Goal: Contribute content

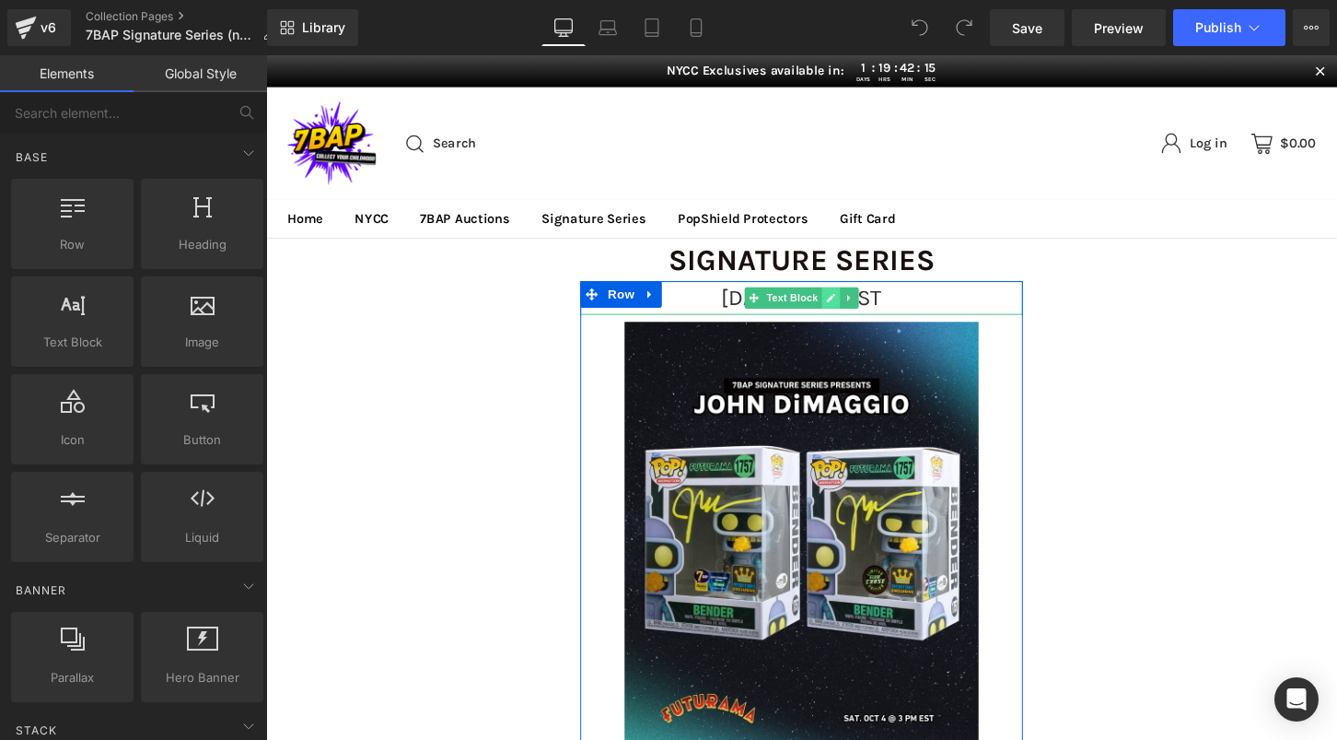
click at [851, 306] on icon at bounding box center [854, 307] width 10 height 11
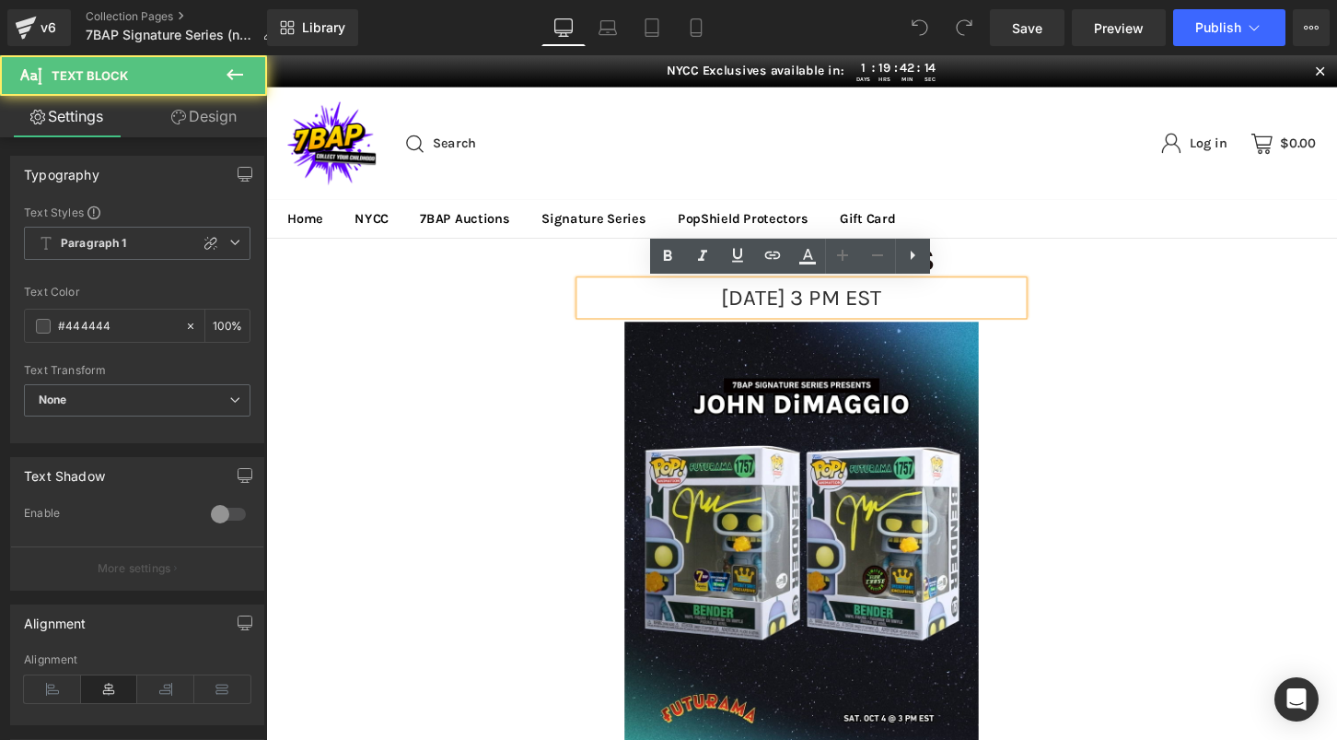
click at [842, 306] on span "[DATE] 3 PM EST" at bounding box center [824, 307] width 168 height 27
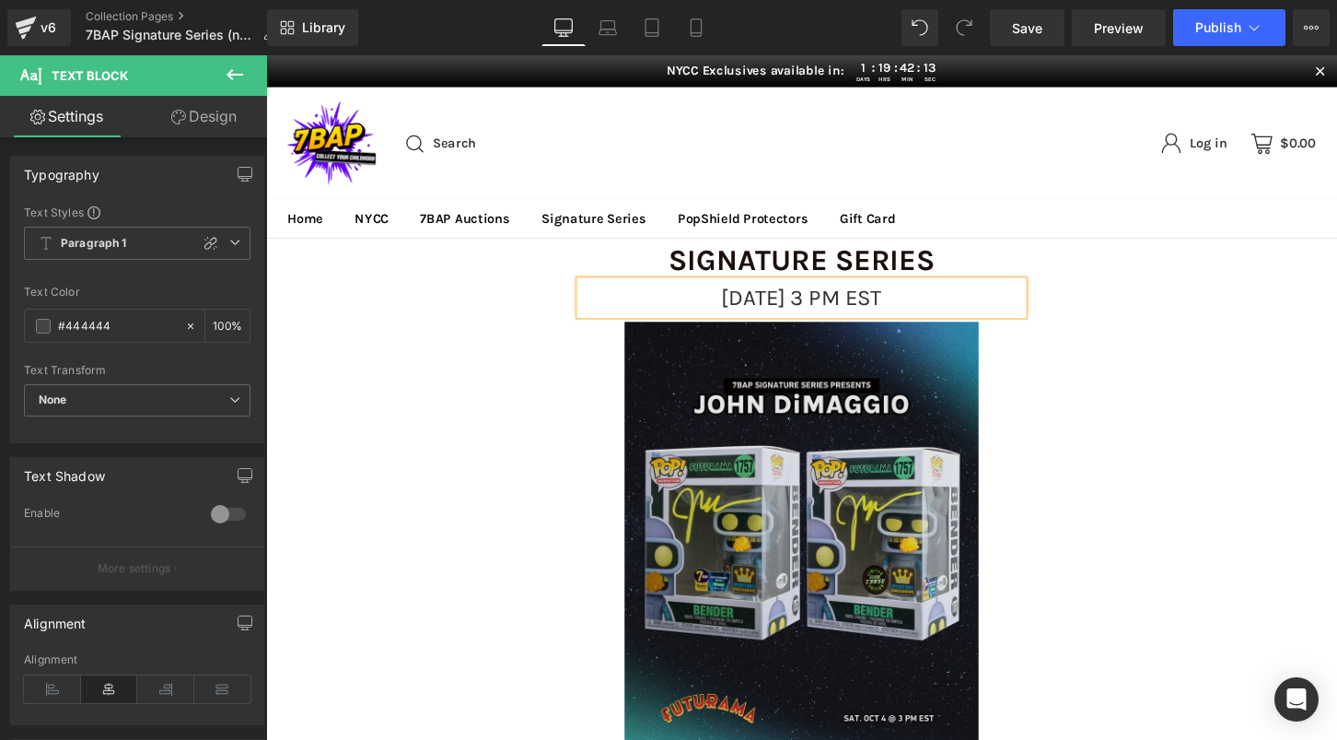
click at [857, 468] on img at bounding box center [823, 562] width 368 height 461
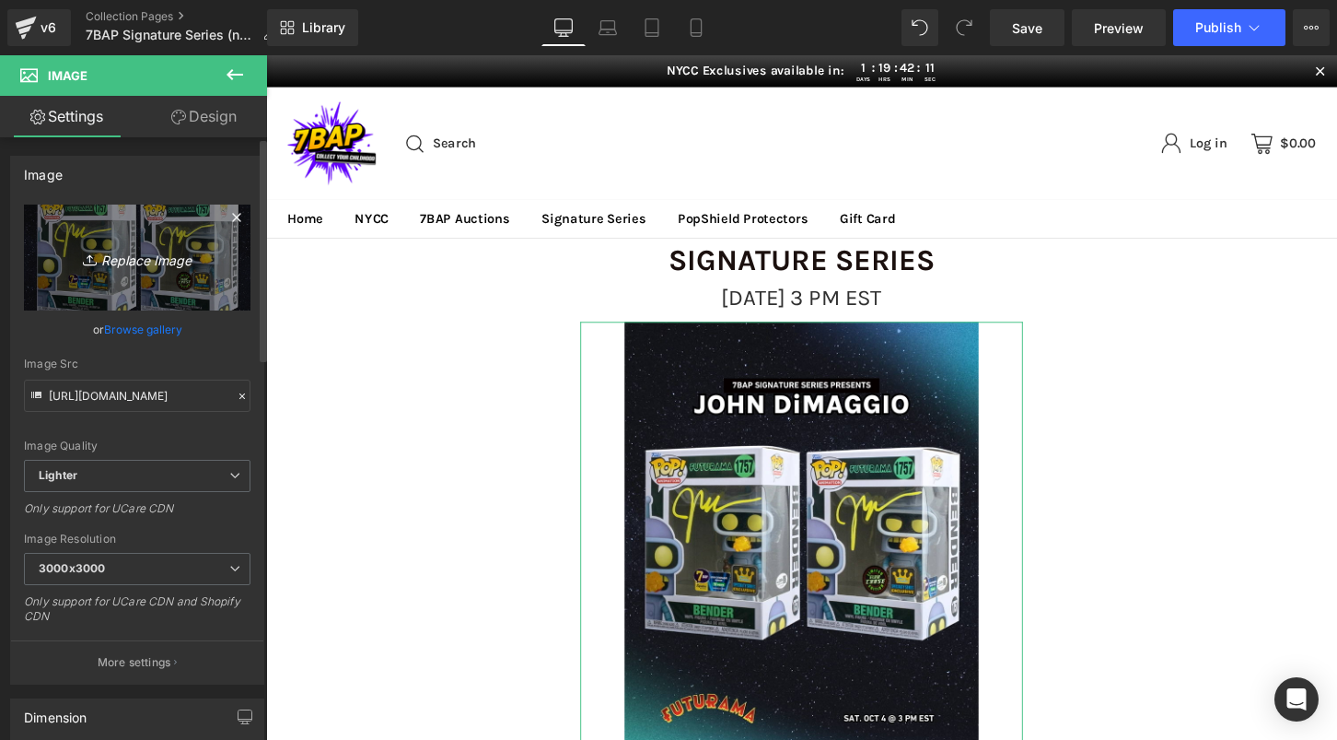
click at [139, 261] on icon "Replace Image" at bounding box center [137, 257] width 147 height 23
type input "C:\fakepath\10_11_SS_Web.png"
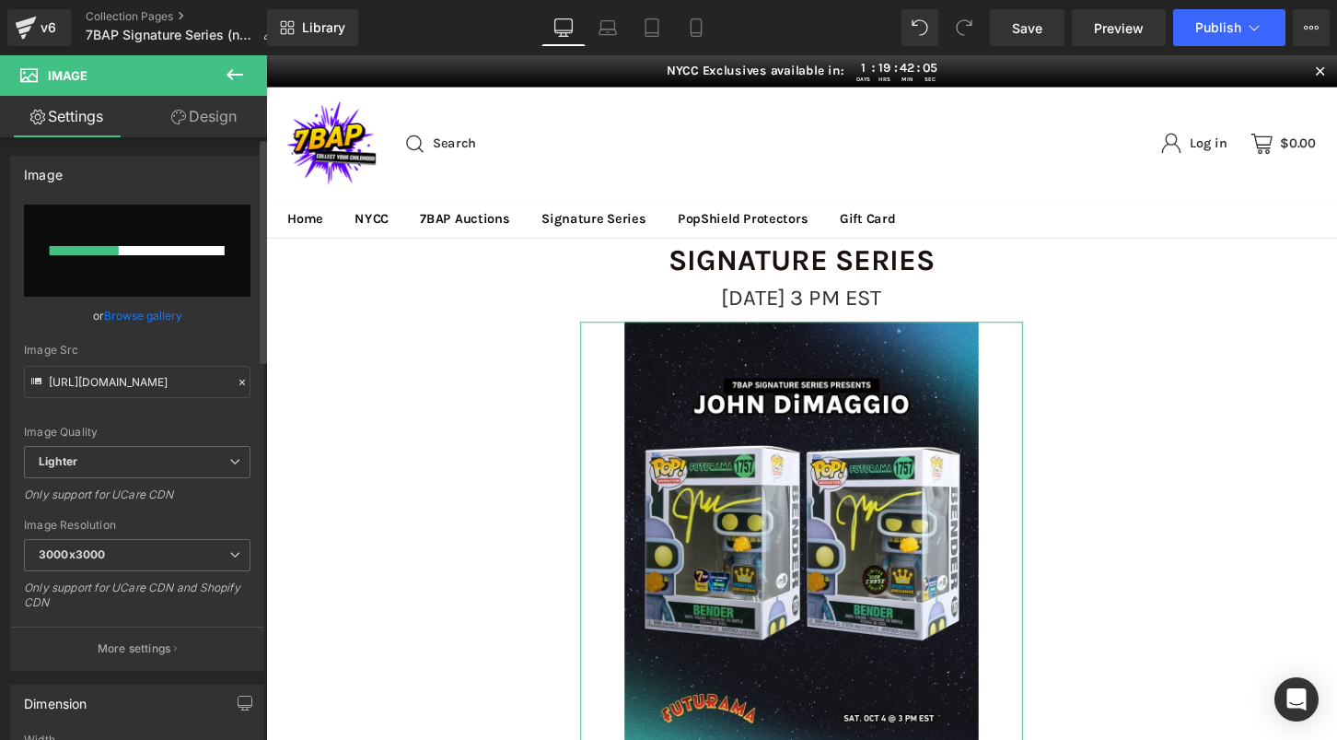
click at [165, 316] on link "Browse gallery" at bounding box center [143, 315] width 78 height 32
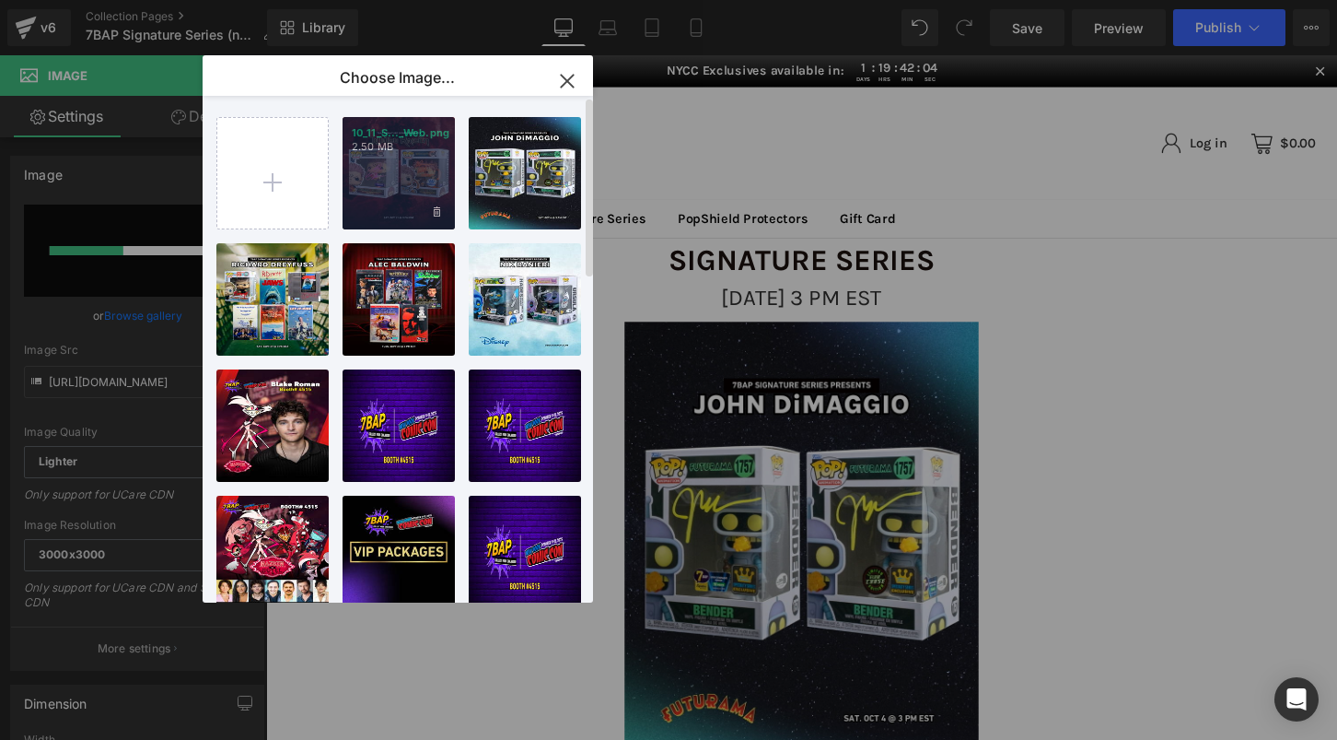
click at [413, 163] on div "10_11_S..._Web.png 2.50 MB" at bounding box center [399, 173] width 112 height 112
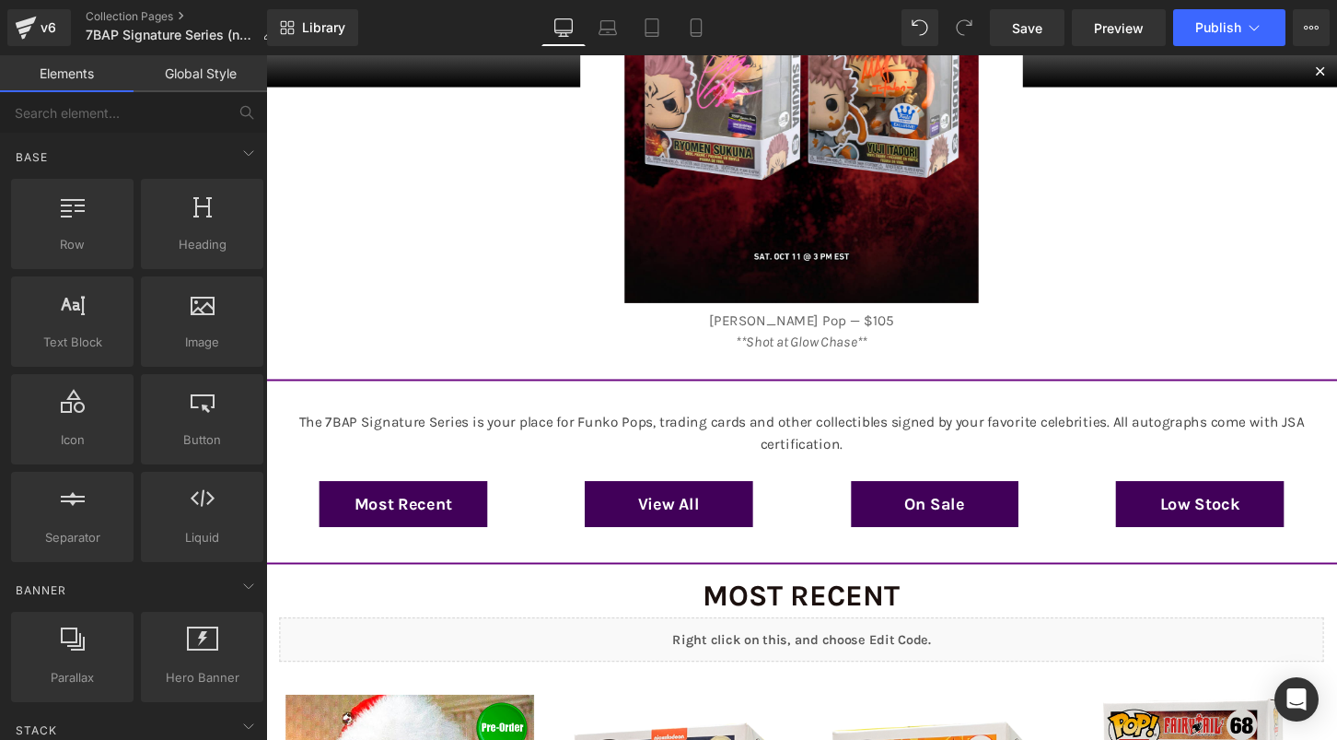
scroll to position [480, 0]
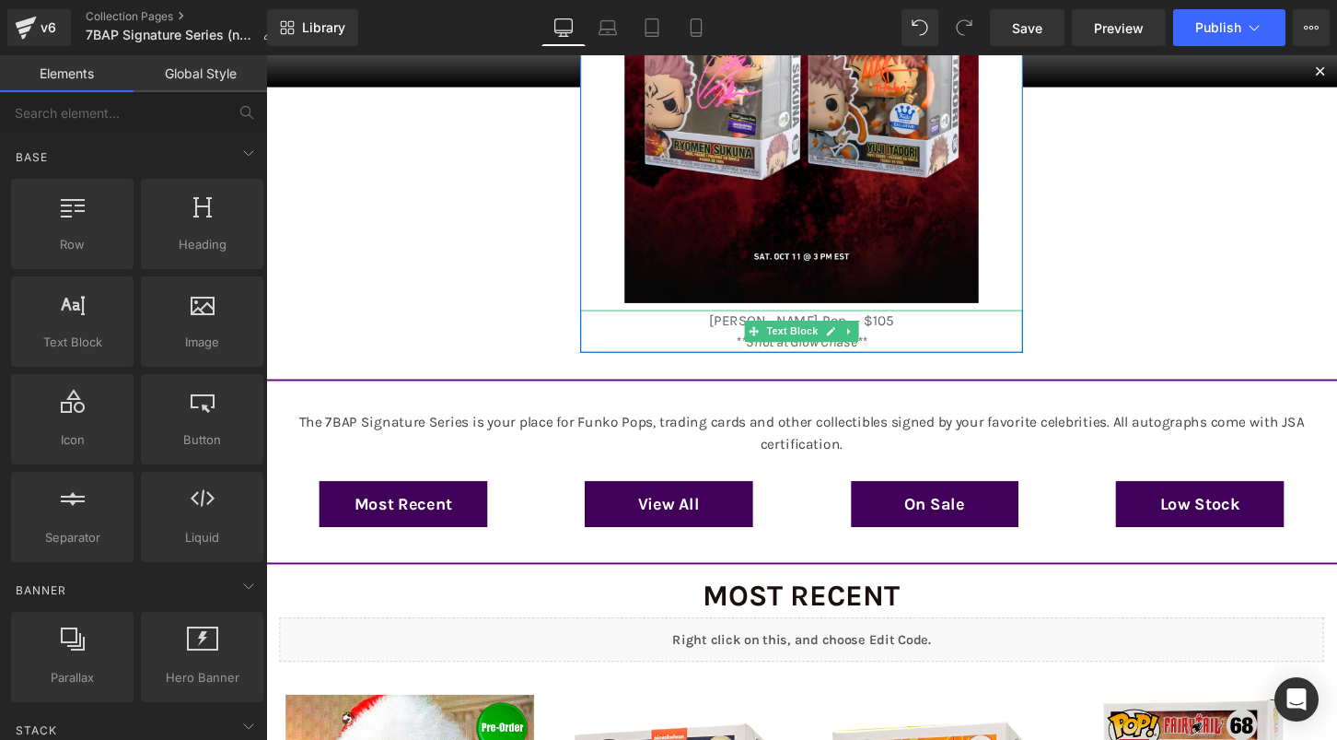
click at [978, 336] on p "[PERSON_NAME] Pop — $105 **Shot at Glow Chase**" at bounding box center [823, 343] width 461 height 44
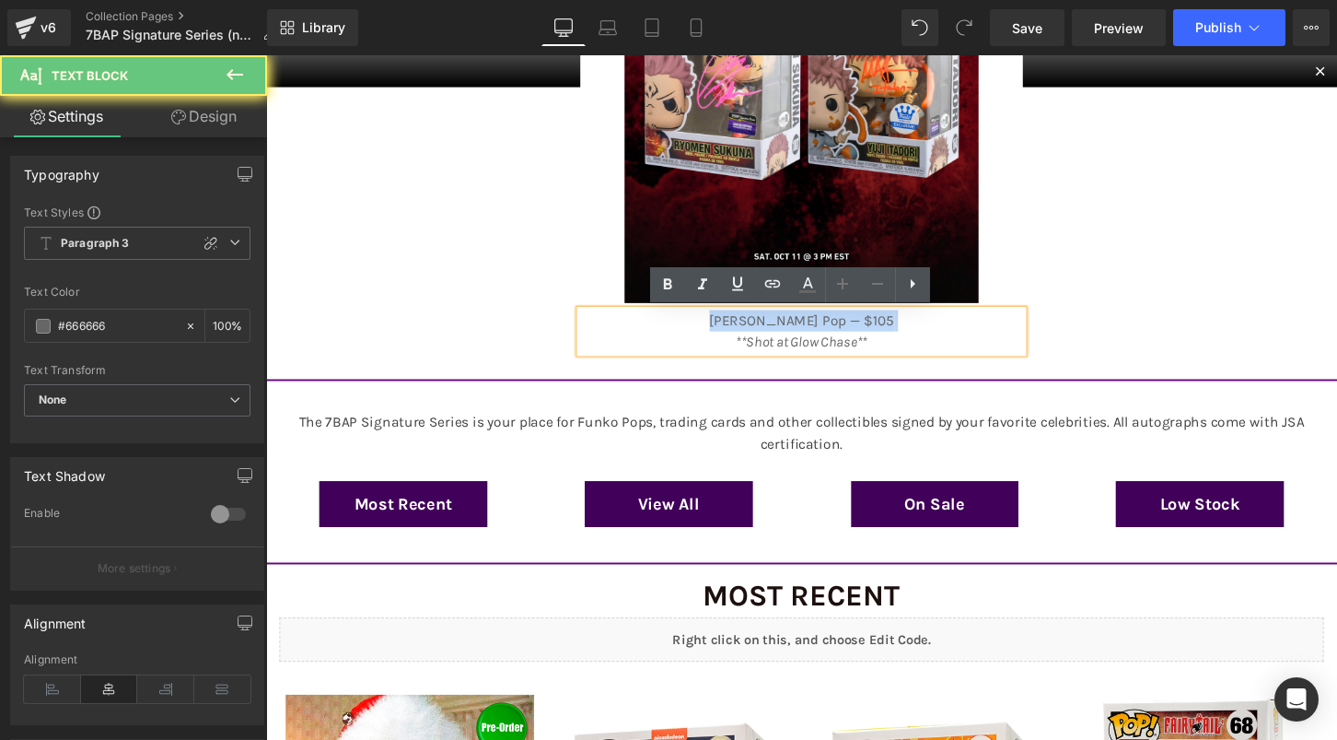
click at [978, 336] on p "[PERSON_NAME] Pop — $105 **Shot at Glow Chase**" at bounding box center [823, 343] width 461 height 44
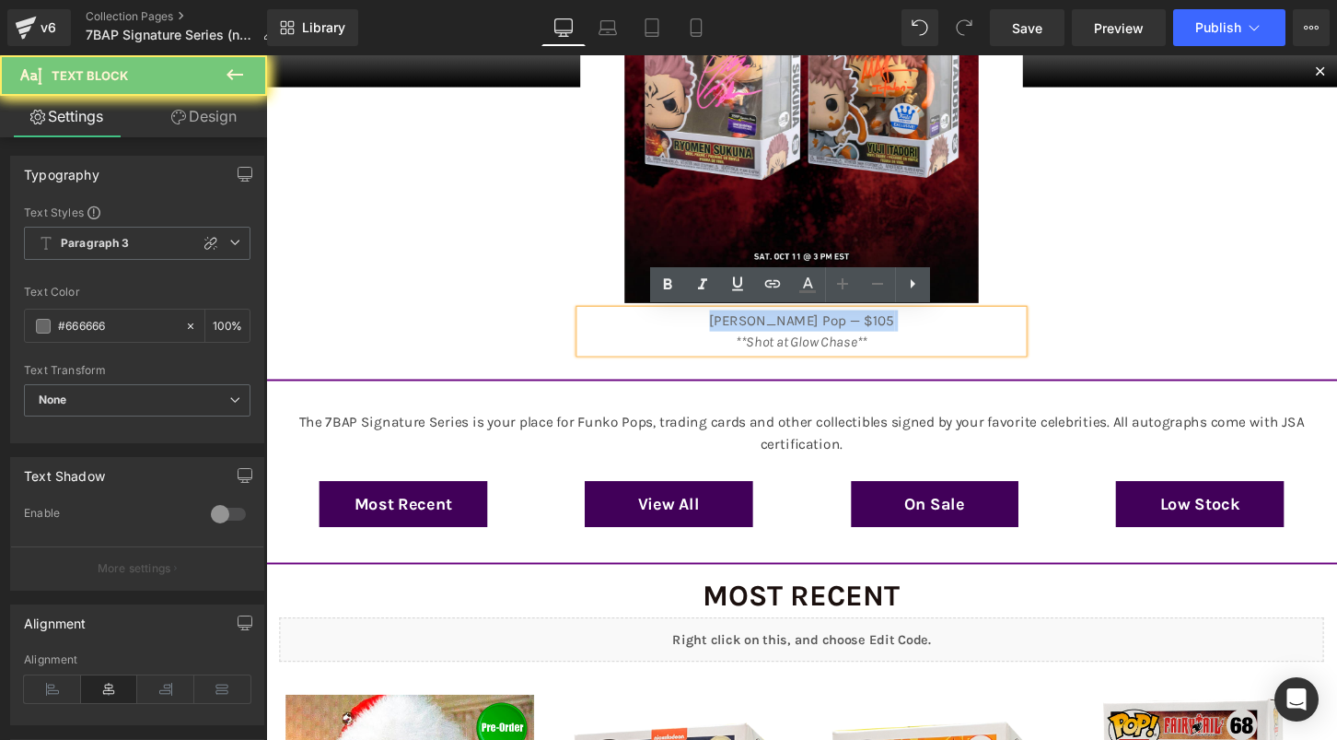
click at [978, 336] on p "[PERSON_NAME] Pop — $105 **Shot at Glow Chase**" at bounding box center [823, 343] width 461 height 44
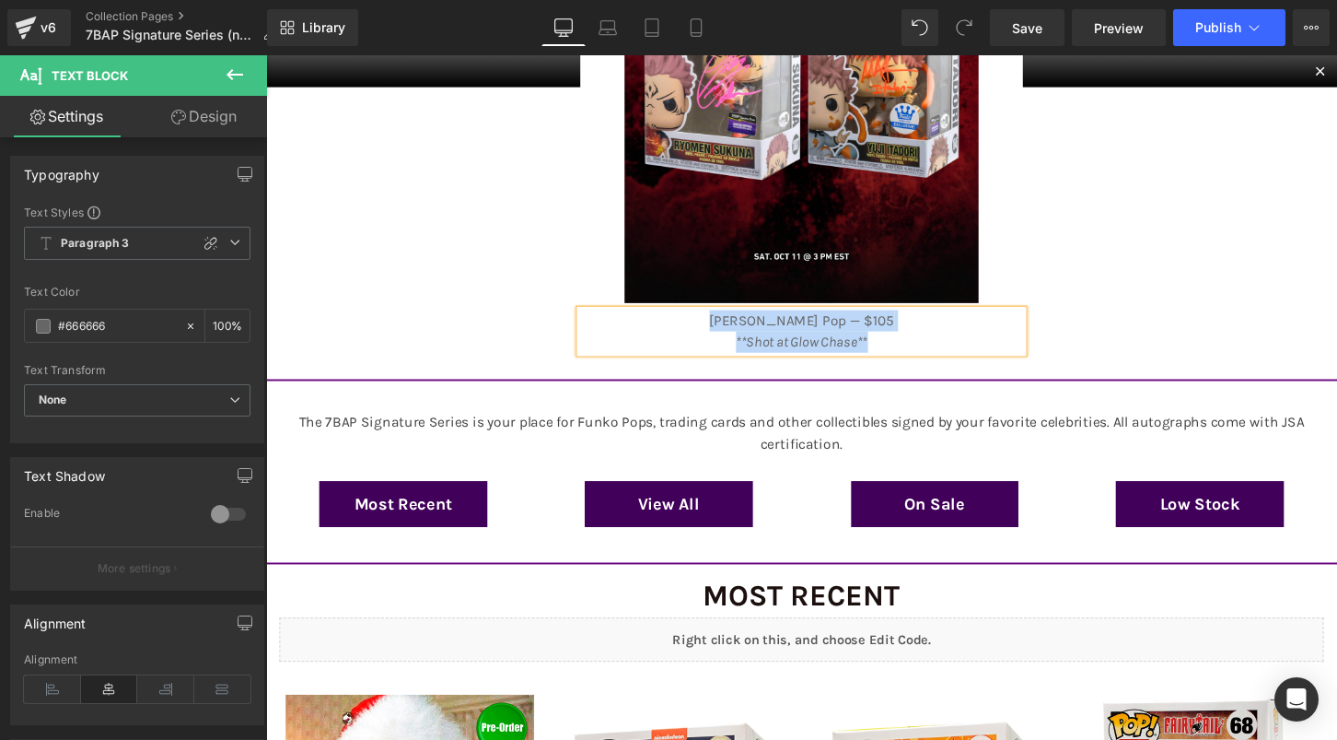
paste div
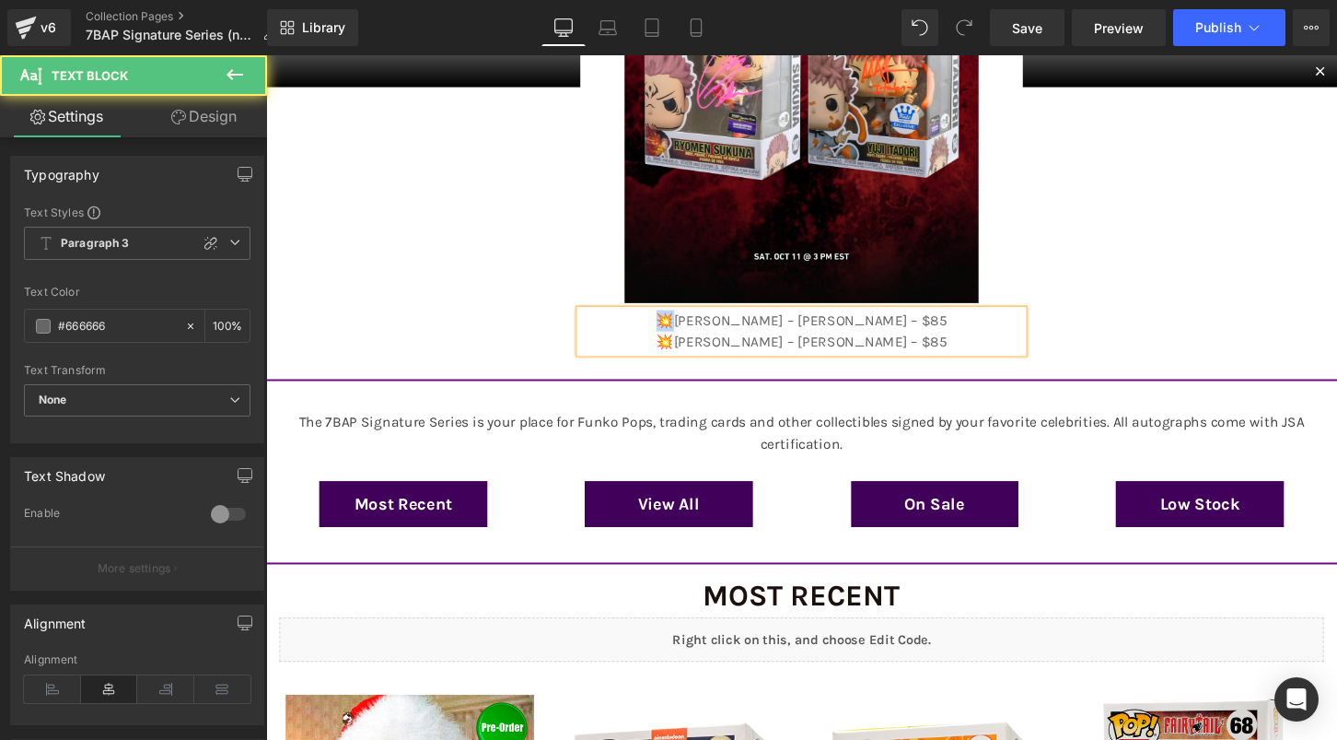
drag, startPoint x: 706, startPoint y: 328, endPoint x: 627, endPoint y: 334, distance: 78.6
click at [627, 334] on p "💥[PERSON_NAME] – [PERSON_NAME] – $85" at bounding box center [823, 332] width 461 height 22
drag, startPoint x: 706, startPoint y: 356, endPoint x: 669, endPoint y: 350, distance: 37.3
click at [669, 350] on p "💥[PERSON_NAME] – [PERSON_NAME] – $85" at bounding box center [823, 354] width 461 height 22
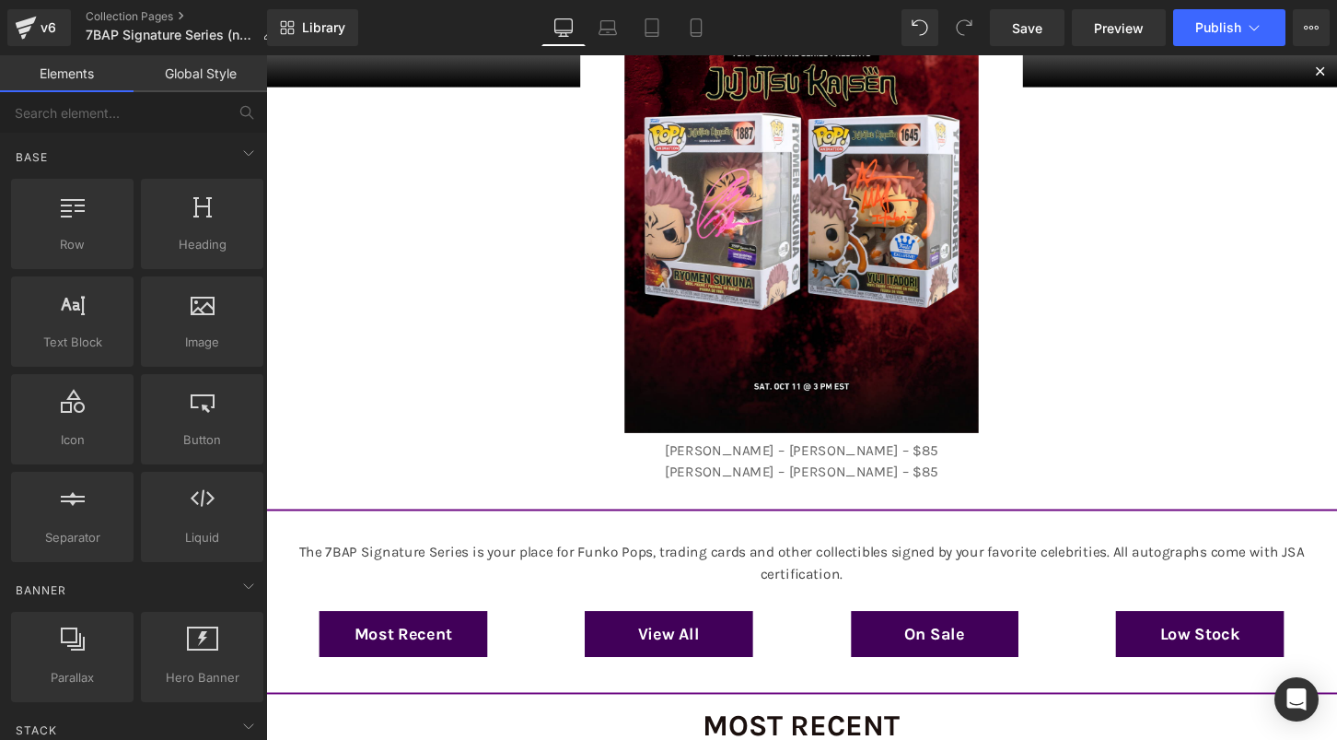
scroll to position [51, 0]
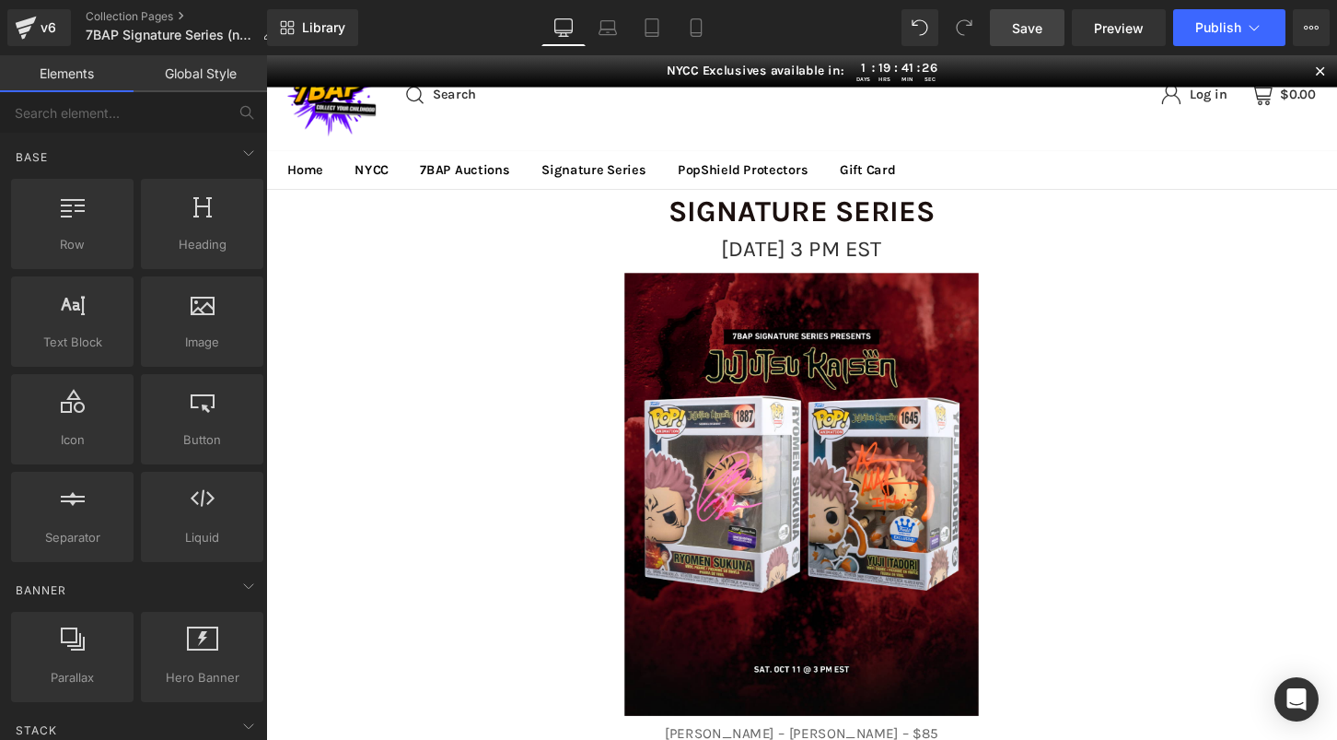
click at [1042, 41] on link "Save" at bounding box center [1027, 27] width 75 height 37
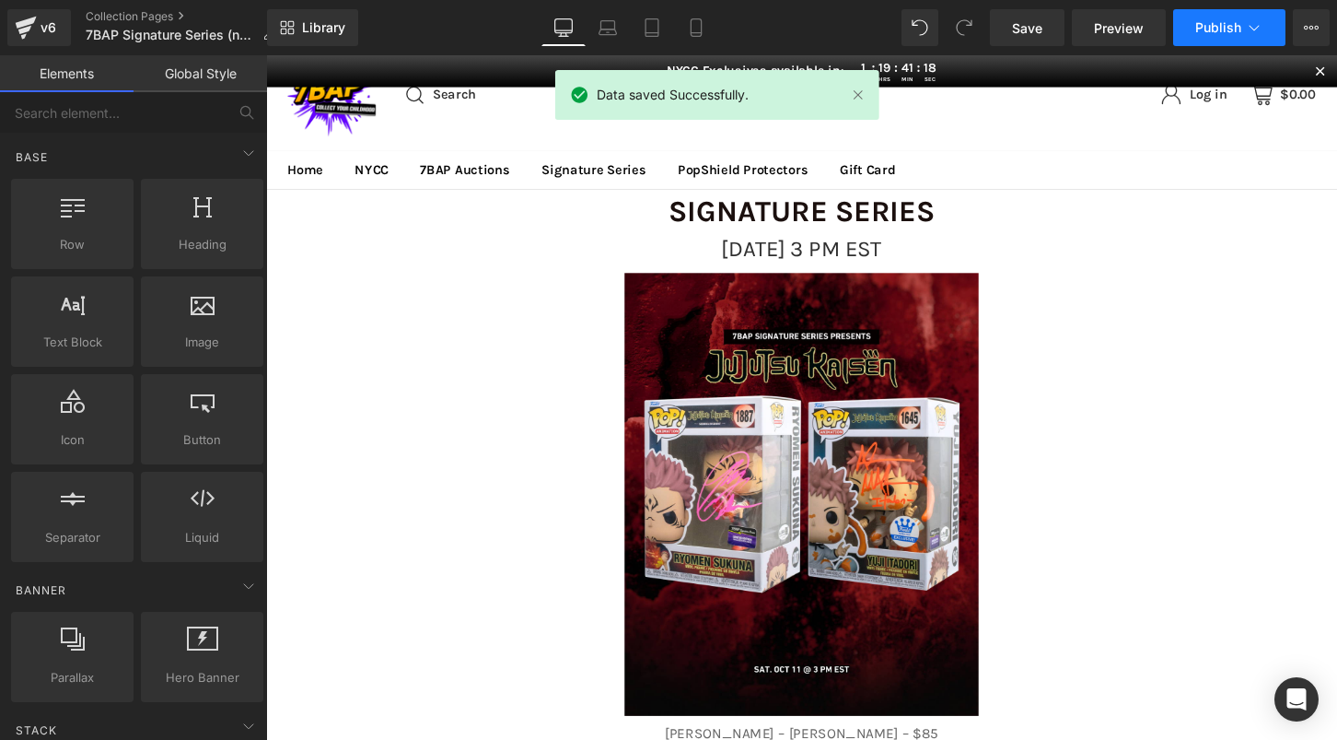
click at [1211, 30] on span "Publish" at bounding box center [1219, 27] width 46 height 15
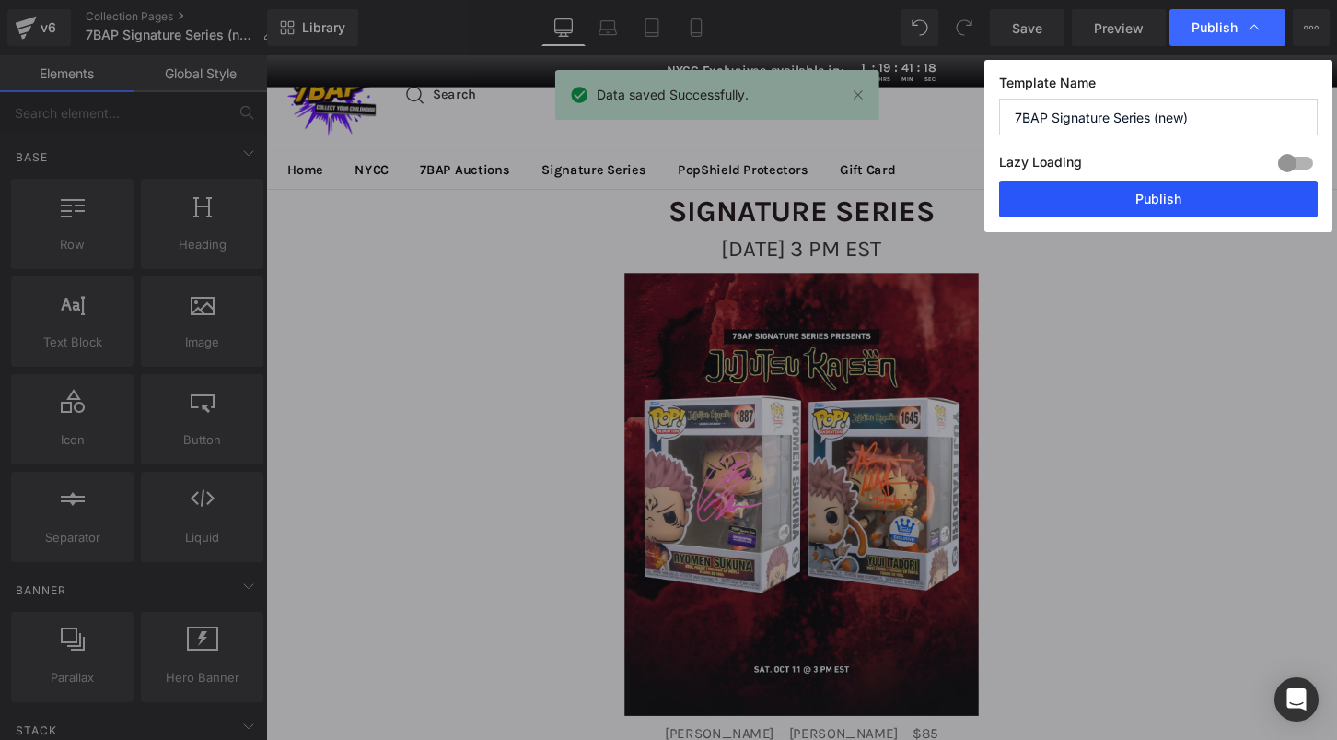
click at [1157, 213] on button "Publish" at bounding box center [1158, 199] width 319 height 37
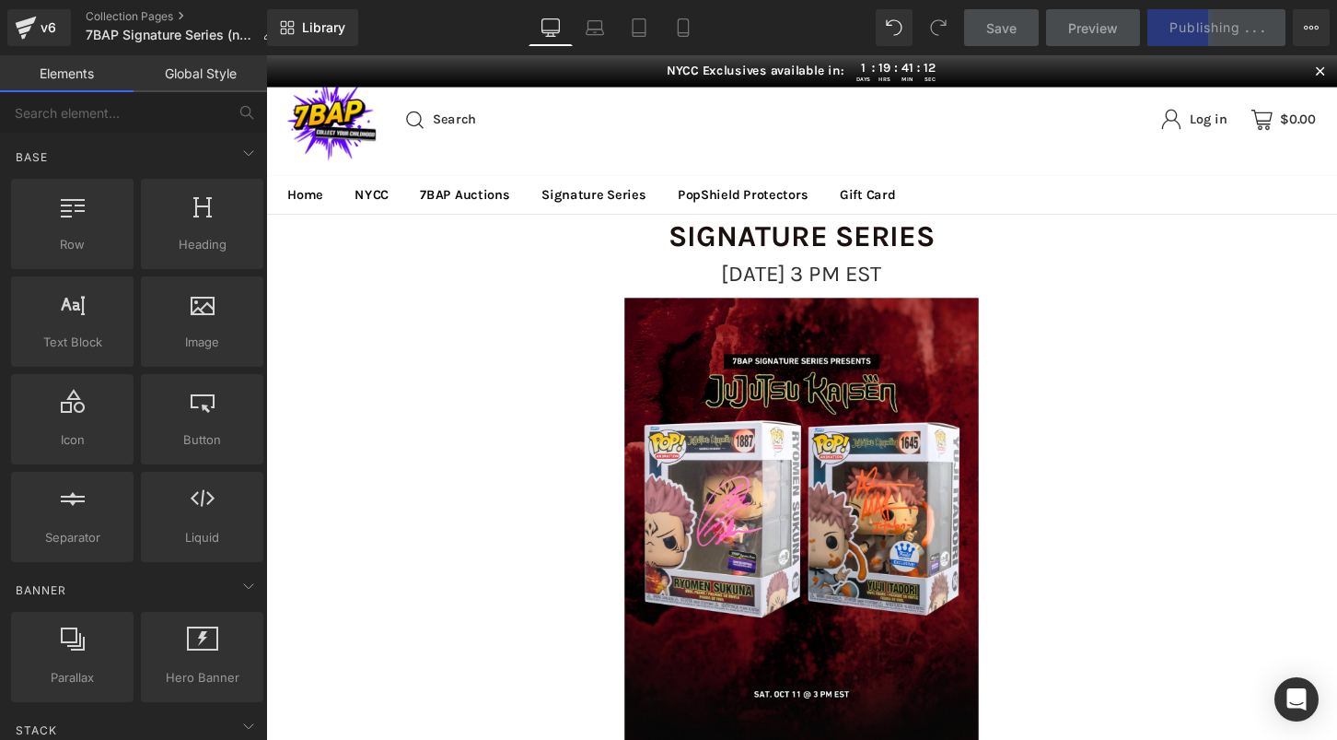
scroll to position [0, 0]
